Goal: Task Accomplishment & Management: Complete application form

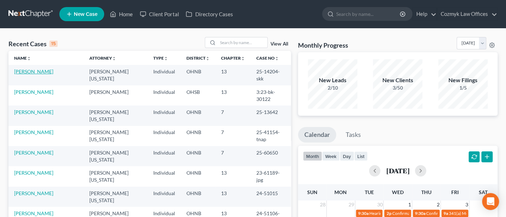
click at [42, 70] on link "[PERSON_NAME]" at bounding box center [33, 71] width 39 height 6
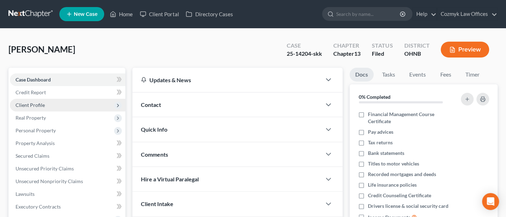
scroll to position [94, 0]
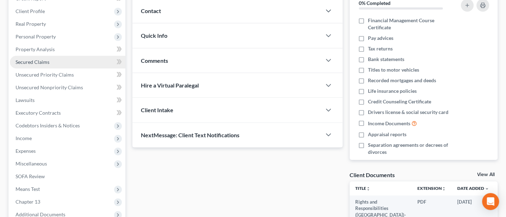
click at [42, 61] on span "Secured Claims" at bounding box center [33, 62] width 34 height 6
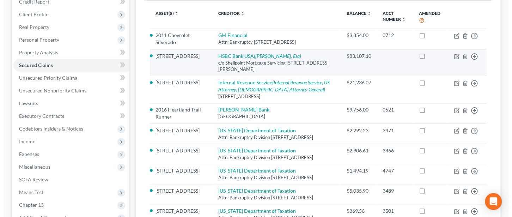
scroll to position [94, 0]
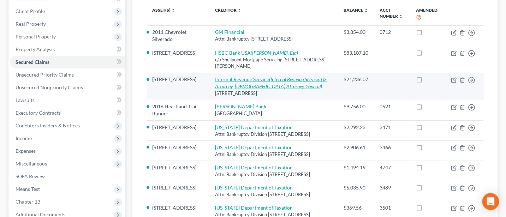
click at [293, 84] on icon "(Internal Revenue Service, US Attorney, [DEMOGRAPHIC_DATA] Attorney General)" at bounding box center [270, 82] width 111 height 13
select select "39"
select select "4"
select select "3"
select select "0"
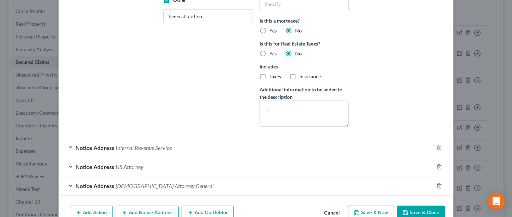
scroll to position [224, 0]
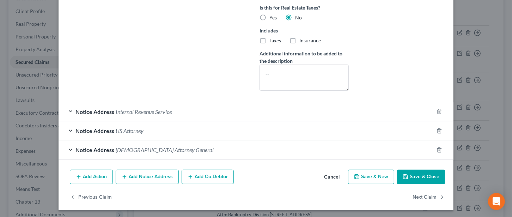
click at [65, 109] on div "Notice Address Internal Revenue Service" at bounding box center [246, 111] width 375 height 19
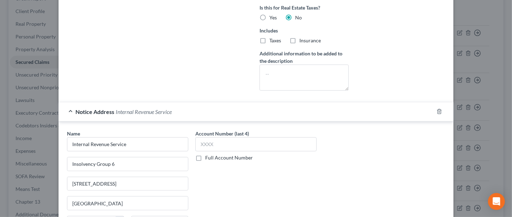
scroll to position [318, 0]
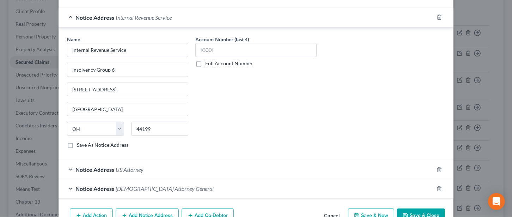
click at [67, 167] on div "Notice Address US Attorney" at bounding box center [246, 169] width 375 height 19
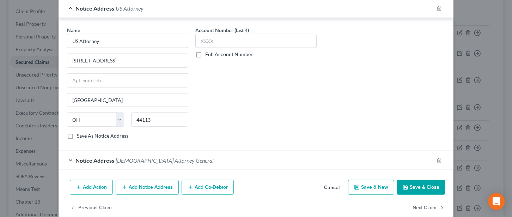
scroll to position [488, 0]
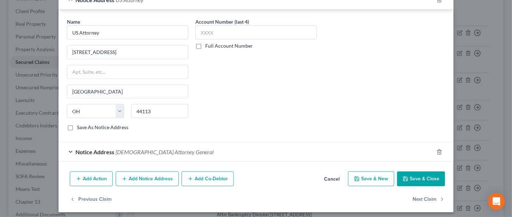
click at [96, 149] on span "Notice Address" at bounding box center [94, 152] width 39 height 7
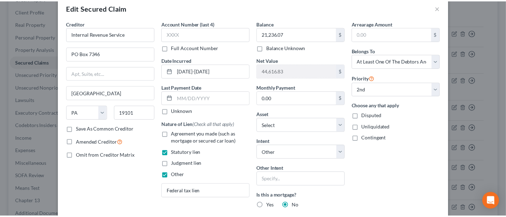
scroll to position [0, 0]
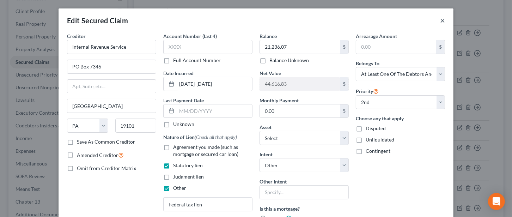
click at [440, 21] on button "×" at bounding box center [442, 20] width 5 height 8
